Goal: Task Accomplishment & Management: Complete application form

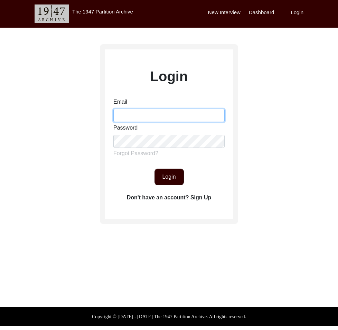
drag, startPoint x: 149, startPoint y: 114, endPoint x: 150, endPoint y: 121, distance: 7.1
click at [149, 114] on input "Email" at bounding box center [168, 115] width 111 height 13
type input "[EMAIL_ADDRESS][DOMAIN_NAME]"
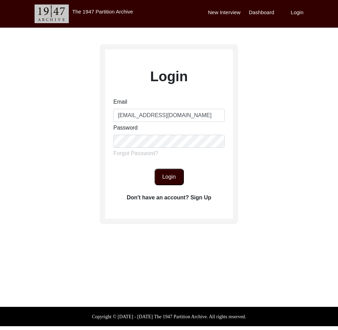
click at [167, 180] on button "Login" at bounding box center [169, 177] width 29 height 17
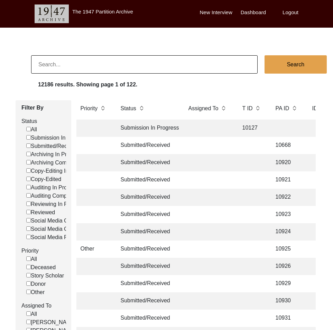
click at [166, 59] on input at bounding box center [144, 64] width 227 height 18
type input "[PERSON_NAME]"
checkbox input "false"
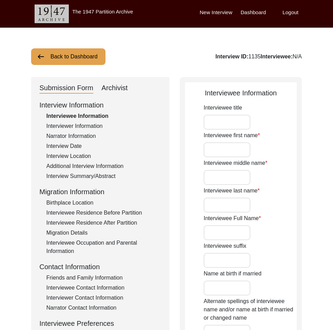
type input "Mrs."
type input "[PERSON_NAME]"
type input "Das"
type input "[PERSON_NAME]"
type input "[DATE]"
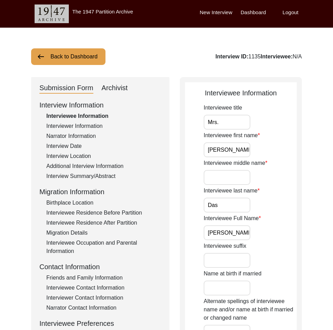
type input "76"
type input "[DEMOGRAPHIC_DATA]"
type input "Bengali"
type input "[DEMOGRAPHIC_DATA]"
click at [74, 165] on div "Additional Interview Information" at bounding box center [103, 166] width 115 height 8
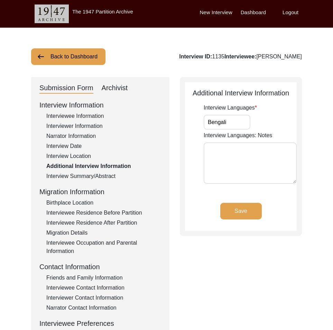
click at [92, 214] on div "Interviewee Residence Before Partition" at bounding box center [103, 213] width 115 height 8
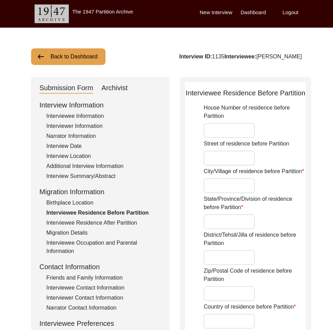
type input "Patuakhali"
type input "Barishal Division"
type input "[GEOGRAPHIC_DATA]"
type input "Patuakhali, Barishal Division, [GEOGRAPHIC_DATA]"
type input "22.2248"
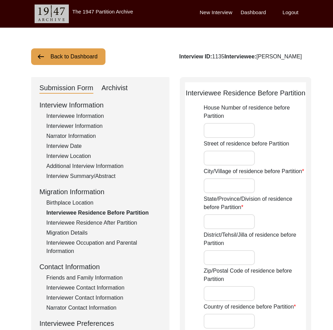
type input "90.4547"
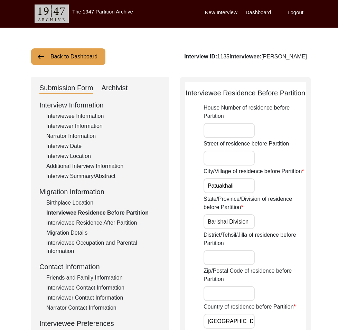
click at [61, 55] on button "Back to Dashboard" at bounding box center [68, 56] width 74 height 17
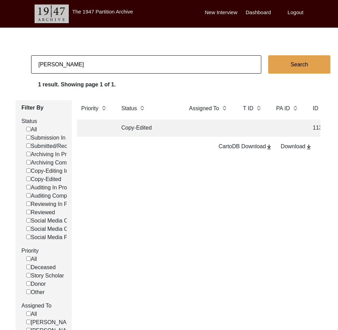
click at [75, 69] on input "[PERSON_NAME]" at bounding box center [146, 64] width 230 height 18
type input "[PERSON_NAME] [PERSON_NAME]"
checkbox input "false"
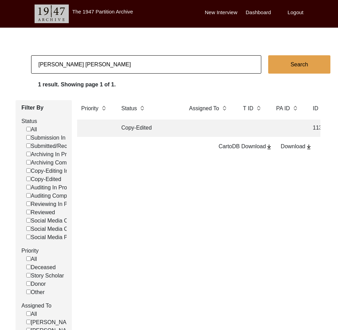
checkbox input "false"
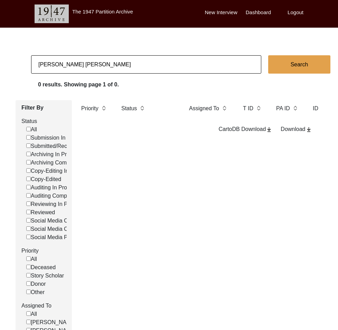
type input "[PERSON_NAME] [PERSON_NAME]"
checkbox input "false"
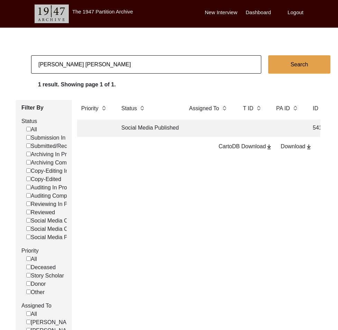
click at [145, 129] on td "Social Media Published" at bounding box center [148, 128] width 62 height 17
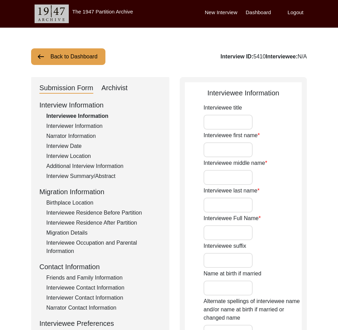
type input "[PERSON_NAME]"
type input "[PERSON_NAME] [PERSON_NAME]"
type input "[PERSON_NAME]"
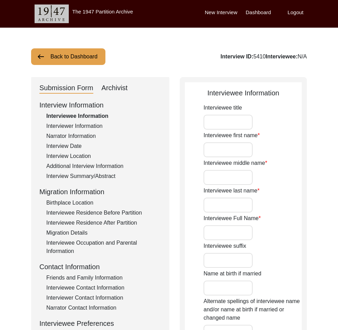
type input "1931"
type input "84"
type textarea "-no mention of religious practice in intervie"
type input "[DEMOGRAPHIC_DATA]"
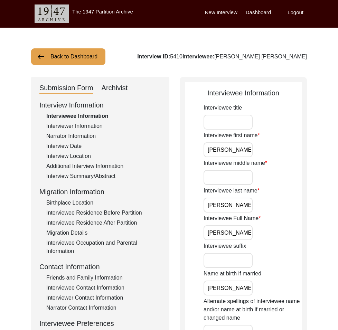
click at [73, 169] on div "Additional Interview Information" at bounding box center [103, 166] width 115 height 8
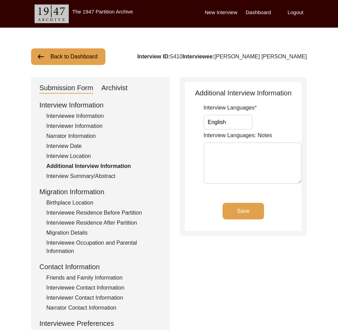
click at [61, 70] on div "Back to Dashboard Interview ID: 5410 Interviewee: [PERSON_NAME] [PERSON_NAME] S…" at bounding box center [169, 241] width 338 height 426
click at [60, 56] on button "Back to Dashboard" at bounding box center [68, 56] width 74 height 17
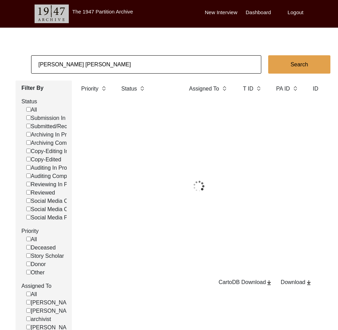
click at [63, 63] on input "[PERSON_NAME] [PERSON_NAME]" at bounding box center [146, 64] width 230 height 18
drag, startPoint x: 60, startPoint y: 56, endPoint x: 63, endPoint y: 63, distance: 8.1
click at [63, 63] on input "[PERSON_NAME] [PERSON_NAME]" at bounding box center [146, 64] width 230 height 18
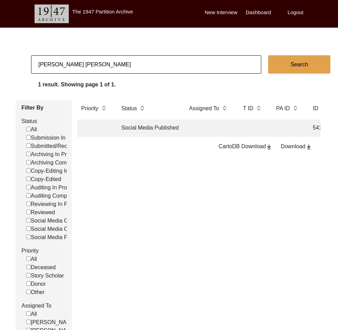
click at [63, 63] on input "[PERSON_NAME] [PERSON_NAME]" at bounding box center [146, 64] width 230 height 18
type input "[PERSON_NAME]"
checkbox input "false"
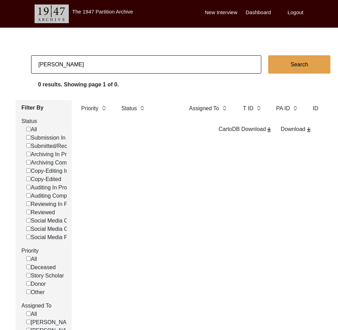
type input "[PERSON_NAME]"
checkbox input "false"
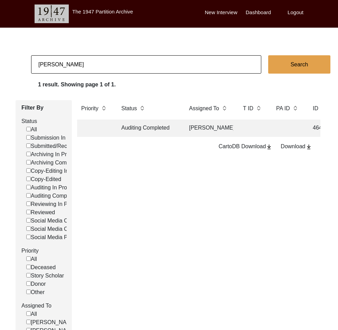
click at [146, 133] on td "Auditing Completed" at bounding box center [148, 128] width 62 height 17
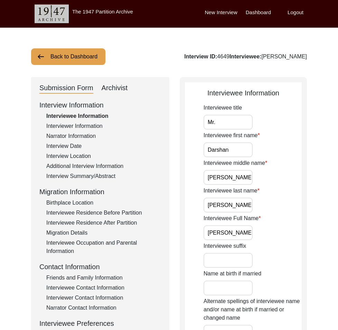
click at [84, 162] on div "Additional Interview Information" at bounding box center [103, 166] width 115 height 8
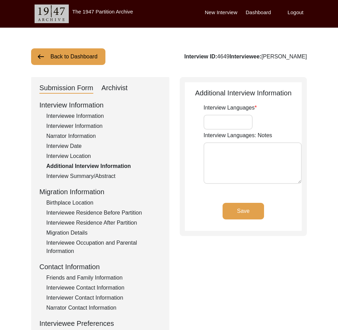
type input "English"
click at [295, 12] on label "Logout" at bounding box center [296, 13] width 16 height 8
